Goal: Task Accomplishment & Management: Manage account settings

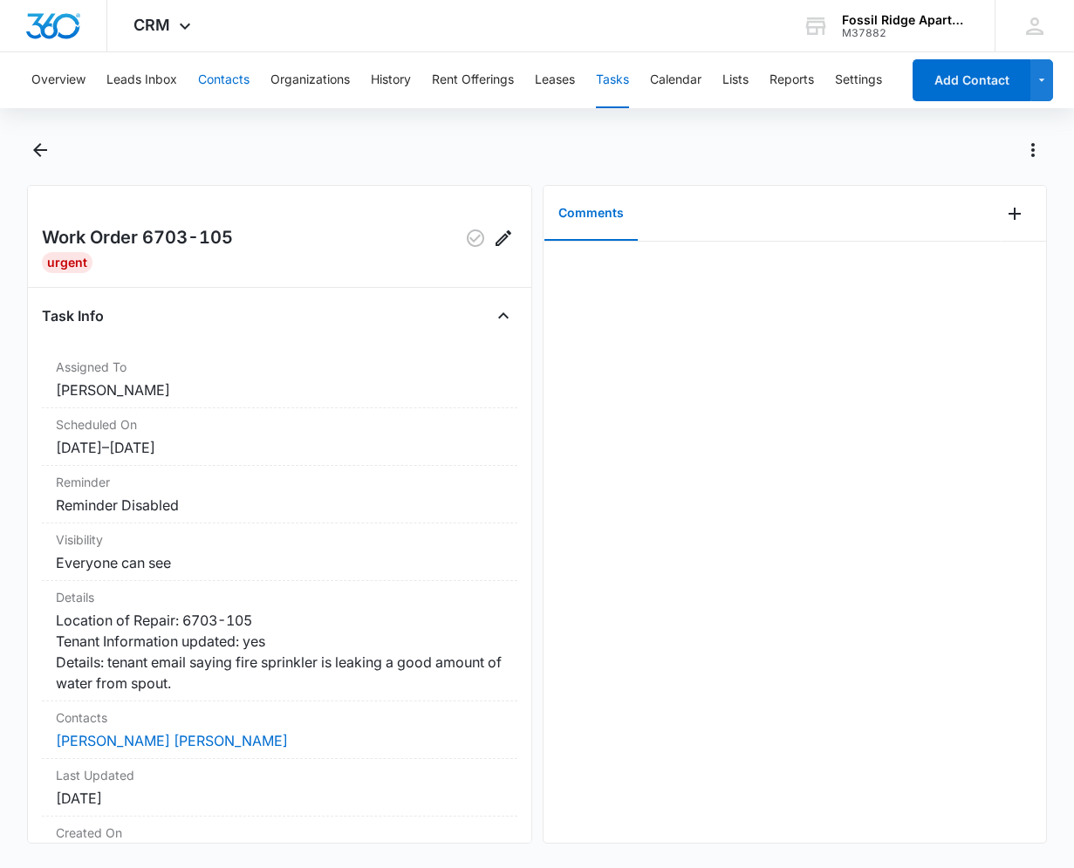
click at [246, 82] on button "Contacts" at bounding box center [223, 80] width 51 height 56
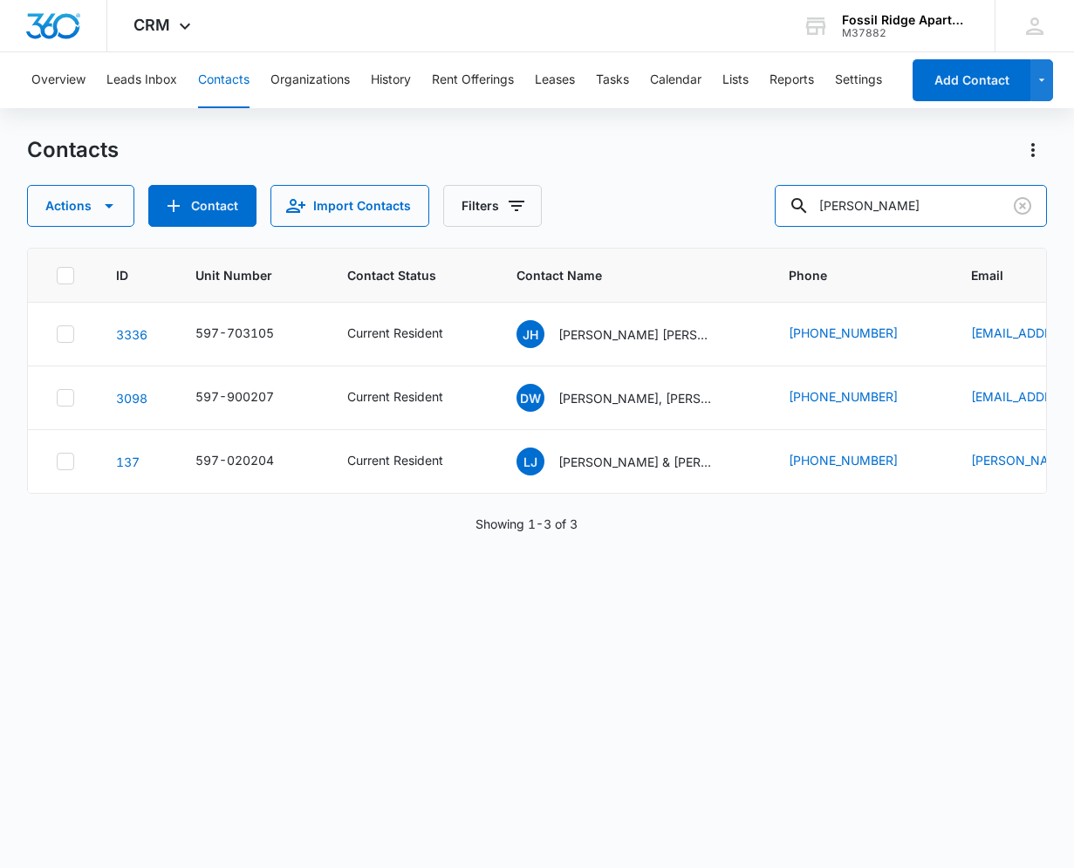
drag, startPoint x: 853, startPoint y: 219, endPoint x: 728, endPoint y: 221, distance: 124.7
click at [728, 221] on div "Actions Contact Import Contacts Filters [PERSON_NAME]" at bounding box center [536, 206] width 1019 height 42
type input "6"
type input "860103"
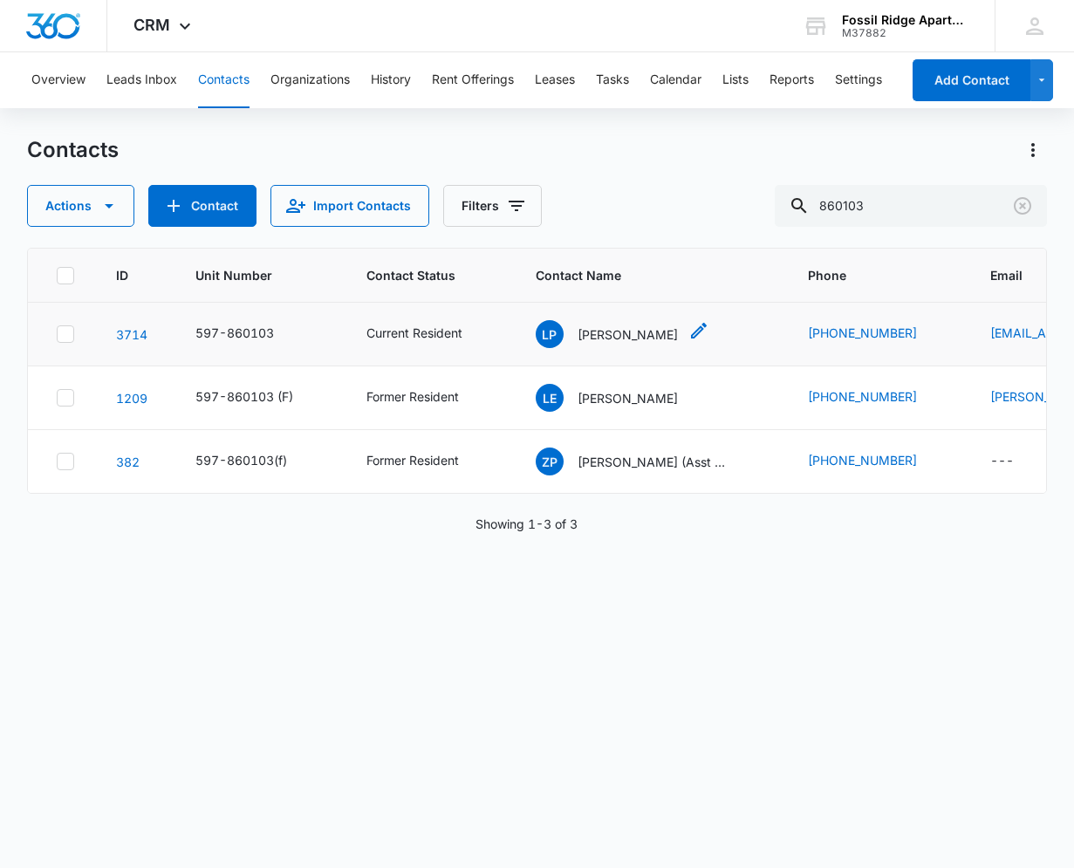
click at [635, 338] on p "[PERSON_NAME]" at bounding box center [627, 334] width 100 height 18
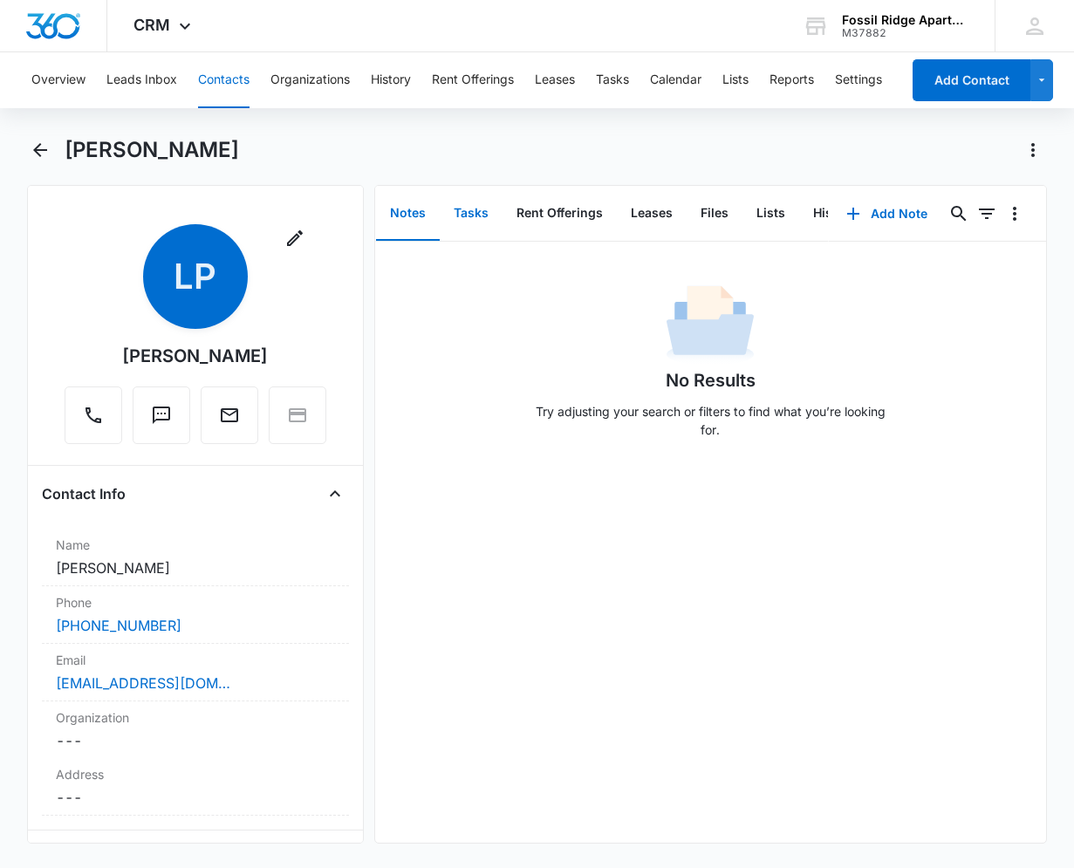
click at [462, 201] on button "Tasks" at bounding box center [471, 214] width 63 height 54
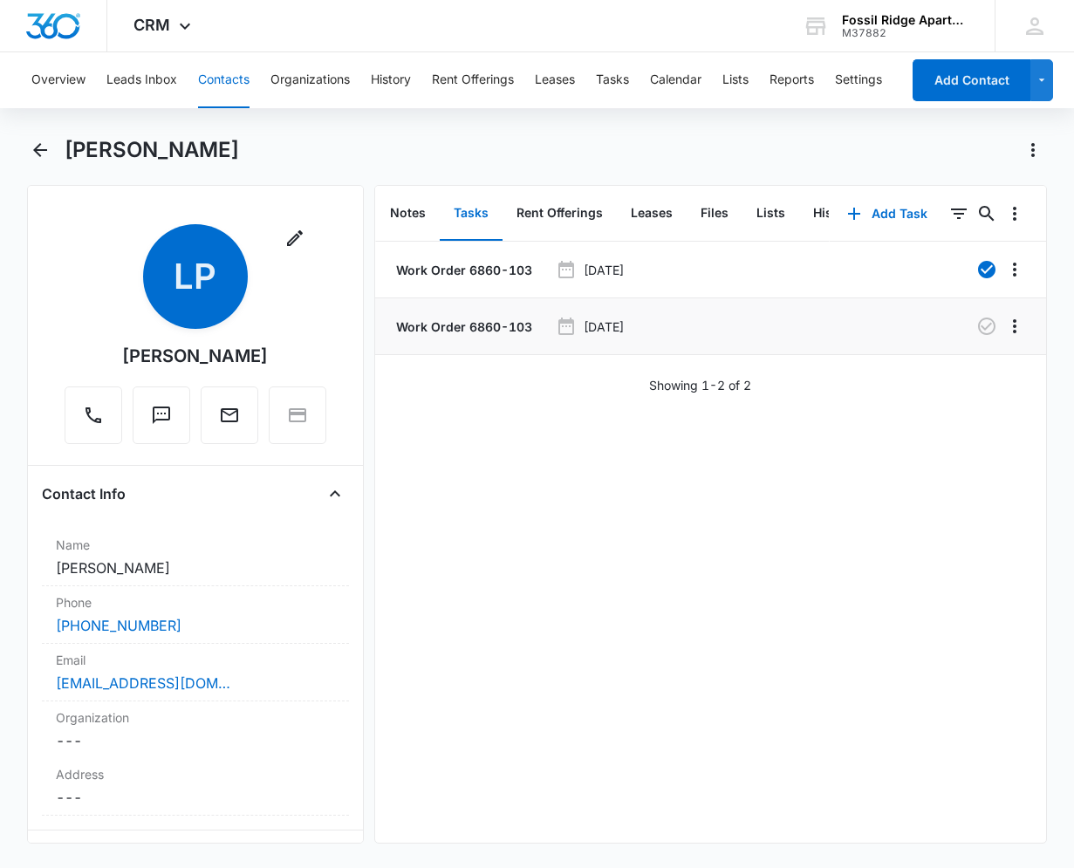
click at [495, 327] on p "Work Order 6860-103" at bounding box center [462, 326] width 140 height 18
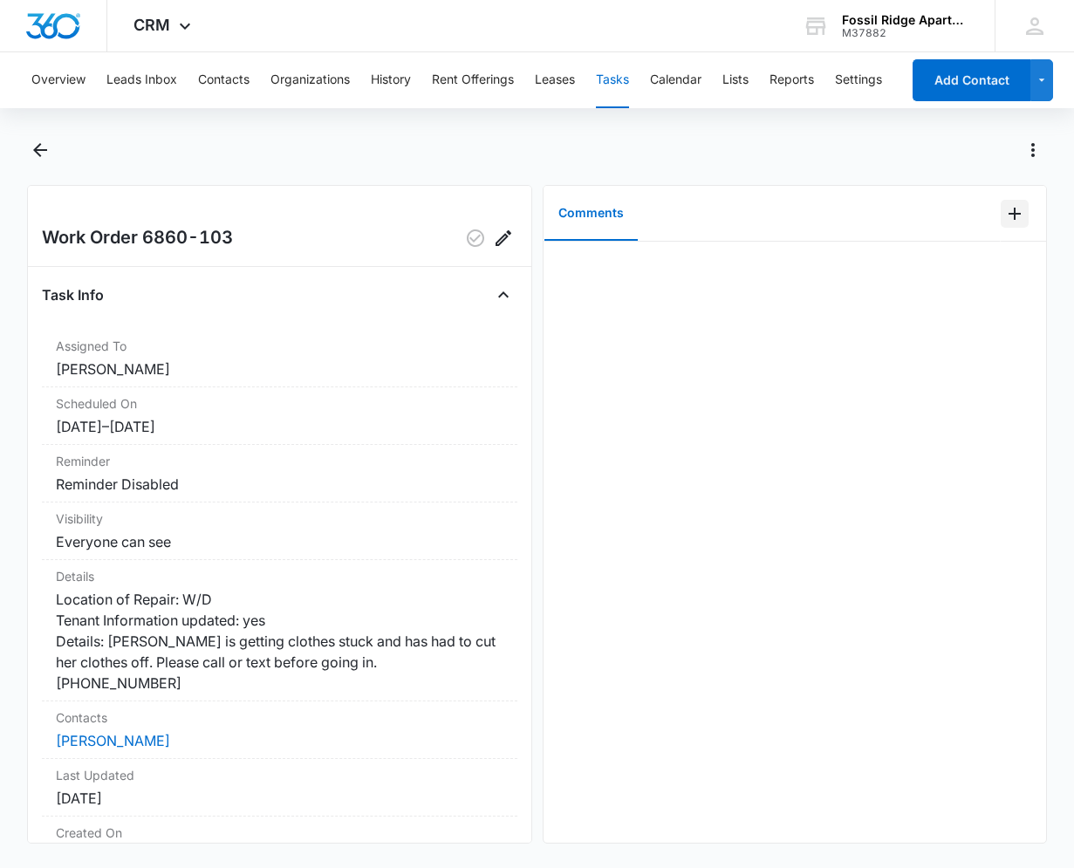
click at [1004, 208] on icon "Add Comment" at bounding box center [1014, 213] width 21 height 21
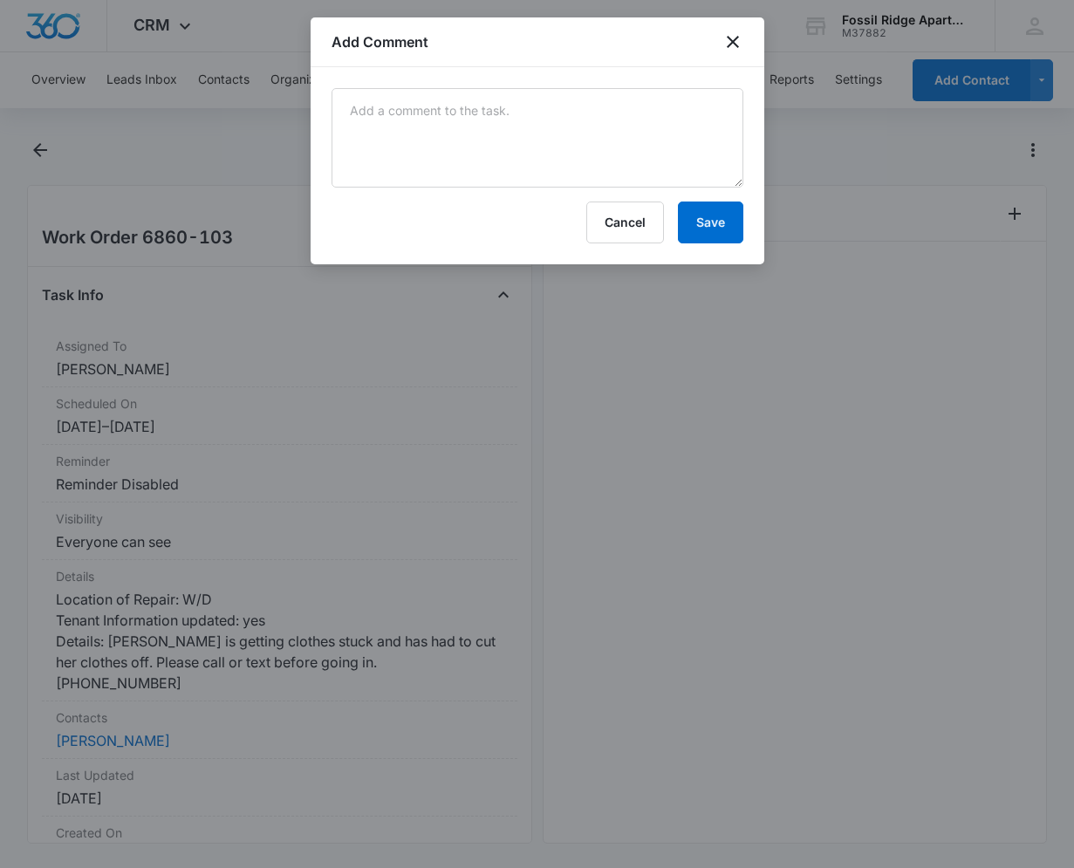
click at [387, 72] on div "Cancel Save" at bounding box center [536, 165] width 453 height 197
click at [382, 135] on textarea at bounding box center [537, 137] width 412 height 99
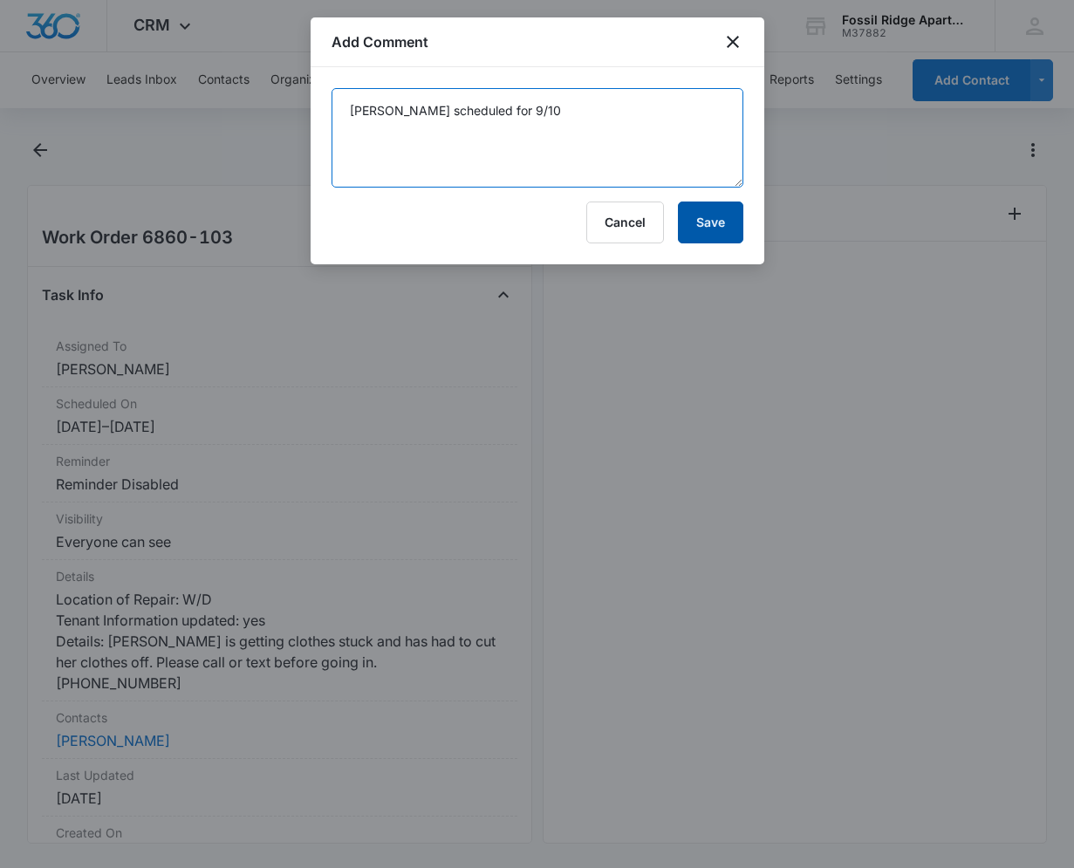
type textarea "[PERSON_NAME] scheduled for 9/10"
click at [714, 223] on button "Save" at bounding box center [710, 222] width 65 height 42
